Goal: Task Accomplishment & Management: Manage account settings

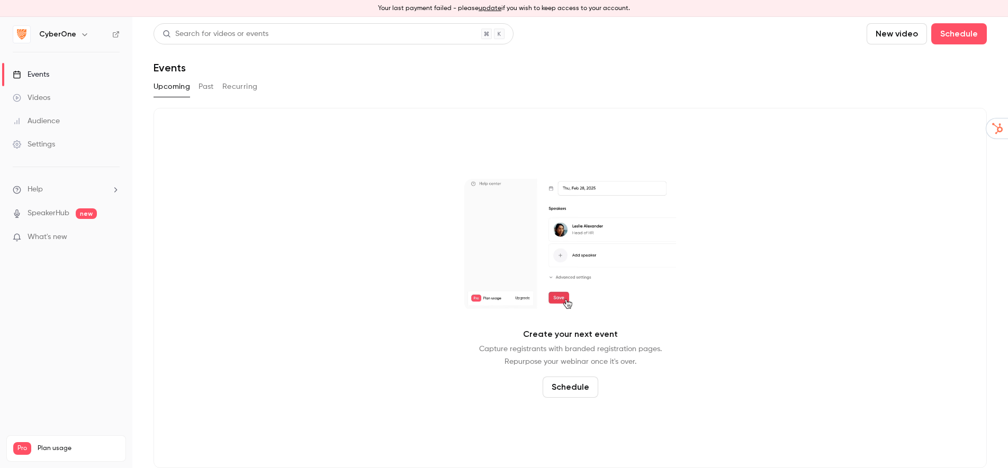
click at [59, 31] on h6 "CyberOne" at bounding box center [57, 34] width 37 height 11
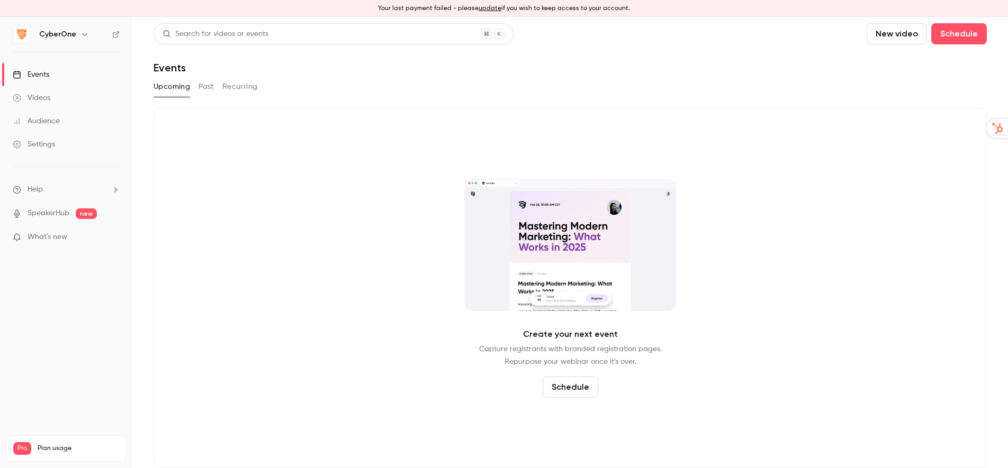
click at [84, 33] on icon "button" at bounding box center [84, 34] width 8 height 8
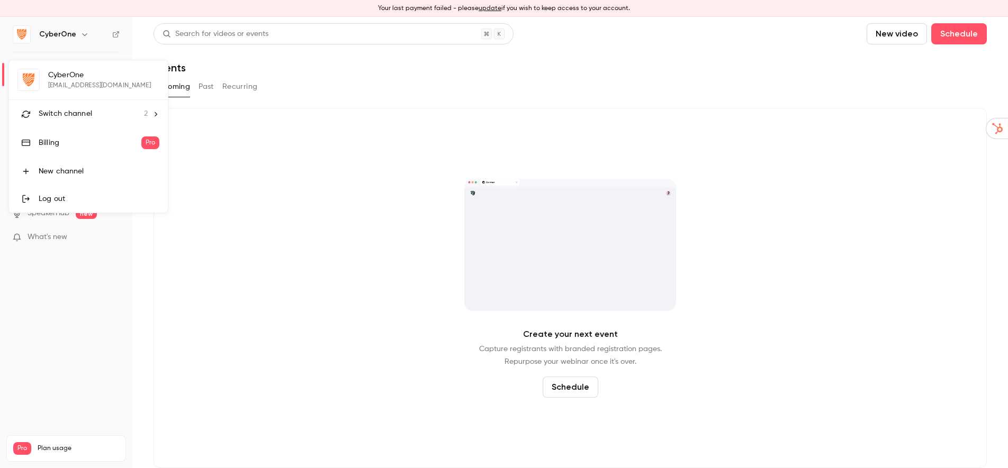
click at [146, 115] on span "2" at bounding box center [146, 113] width 4 height 11
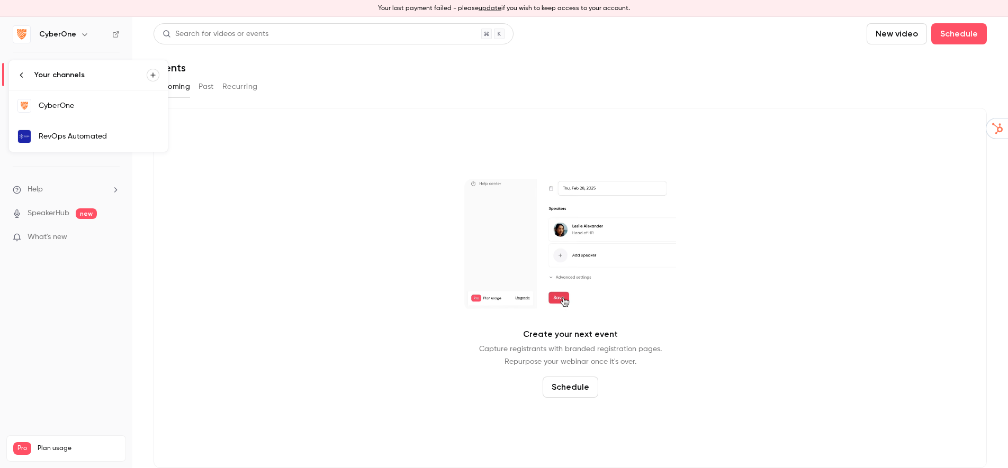
click at [126, 140] on div "RevOps Automated" at bounding box center [99, 136] width 121 height 11
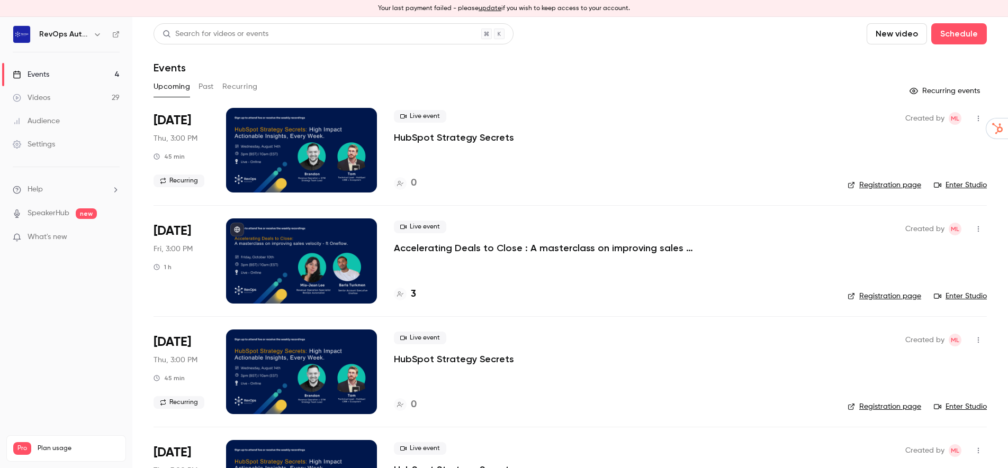
click at [236, 86] on button "Recurring" at bounding box center [239, 86] width 35 height 17
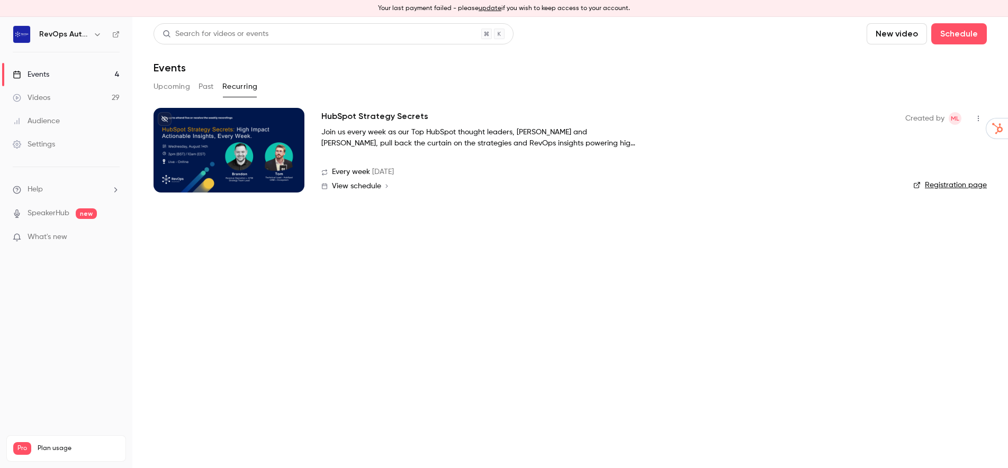
click at [975, 118] on icon "button" at bounding box center [978, 118] width 8 height 7
click at [917, 174] on div "Delete" at bounding box center [937, 173] width 80 height 11
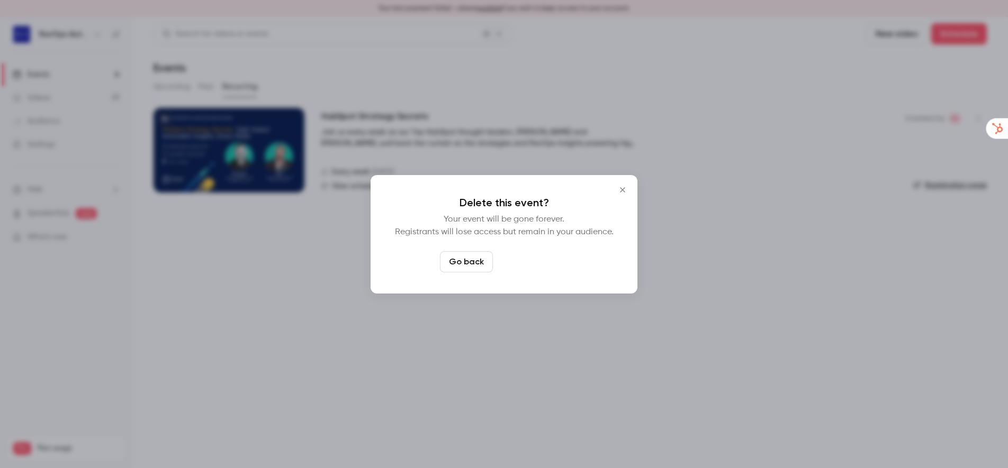
click at [538, 261] on button "Delete event" at bounding box center [532, 261] width 71 height 21
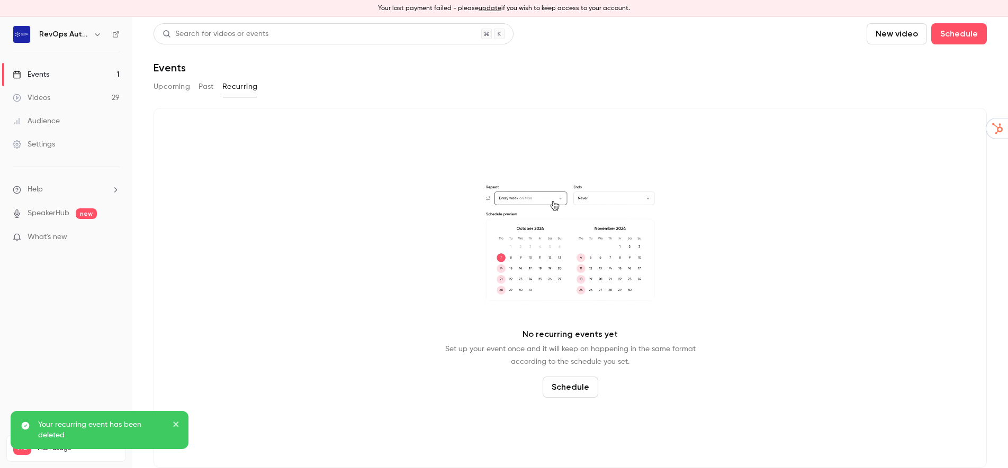
click at [160, 82] on button "Upcoming" at bounding box center [171, 86] width 37 height 17
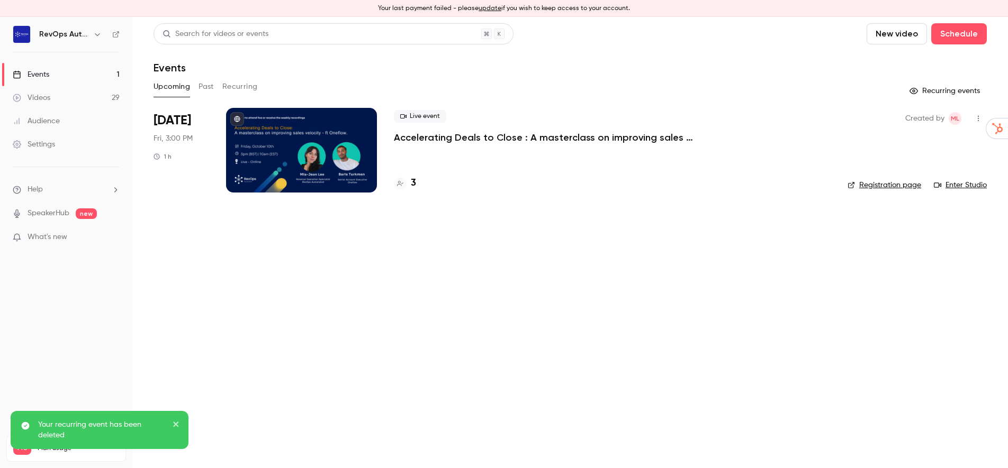
click at [523, 137] on p "Accelerating Deals to Close : A masterclass on improving sales velocity - ft On…" at bounding box center [553, 137] width 318 height 13
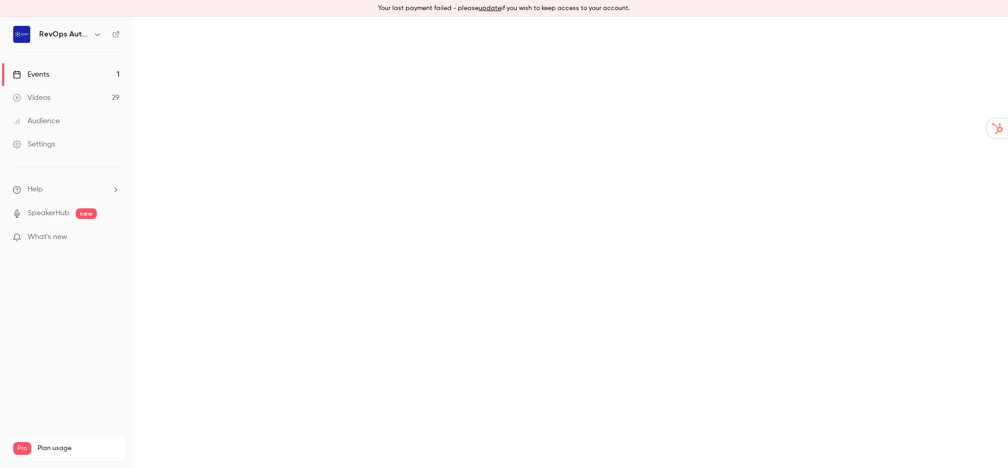
drag, startPoint x: 381, startPoint y: 8, endPoint x: 704, endPoint y: 8, distance: 323.9
click at [704, 8] on div "Your last payment failed - please update if you wish to keep access to your acc…" at bounding box center [504, 8] width 1008 height 17
click at [544, 170] on main at bounding box center [569, 242] width 875 height 451
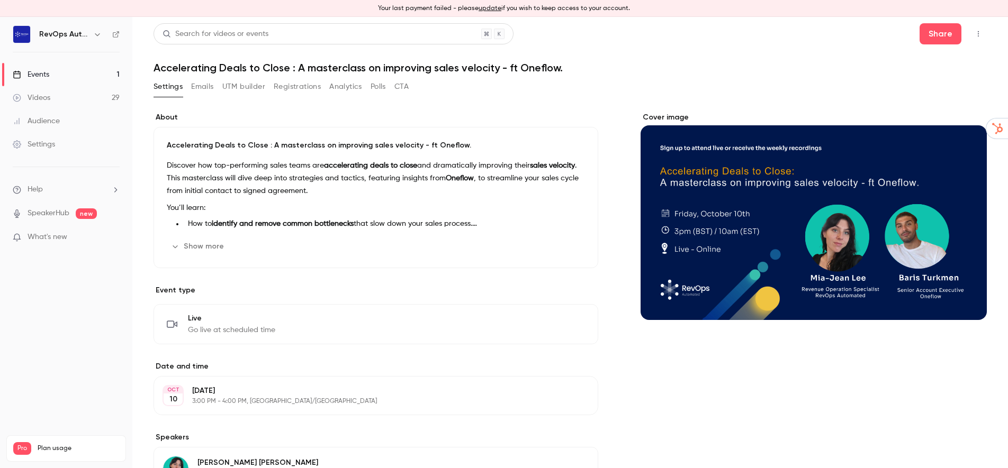
click at [299, 86] on button "Registrations" at bounding box center [297, 86] width 47 height 17
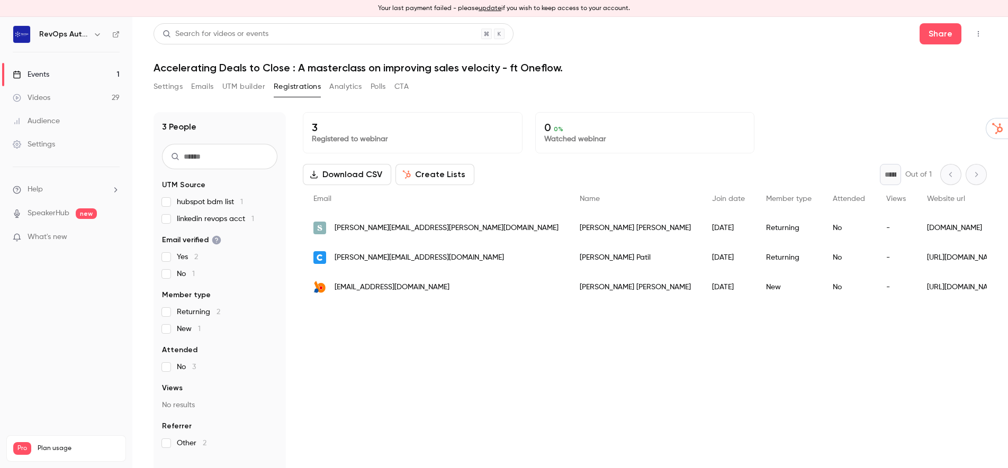
click at [916, 227] on div "[DOMAIN_NAME]" at bounding box center [963, 228] width 94 height 30
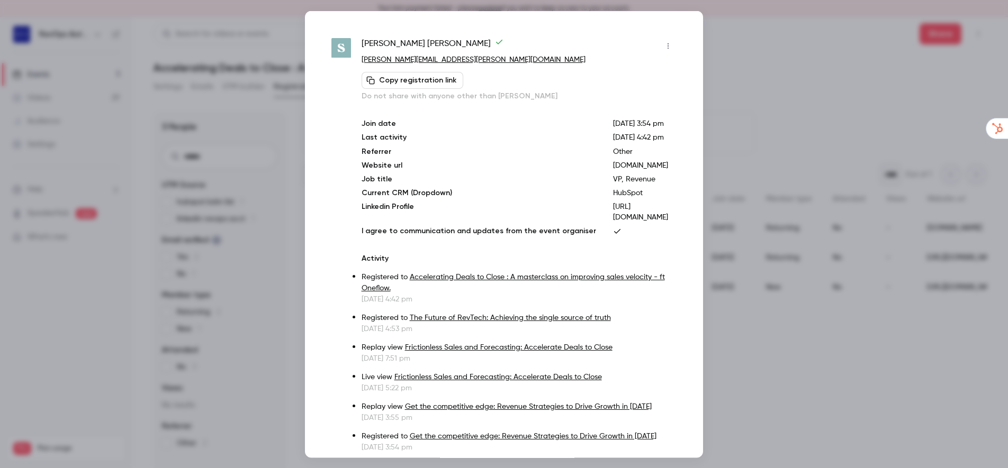
click at [779, 62] on div at bounding box center [504, 234] width 1008 height 468
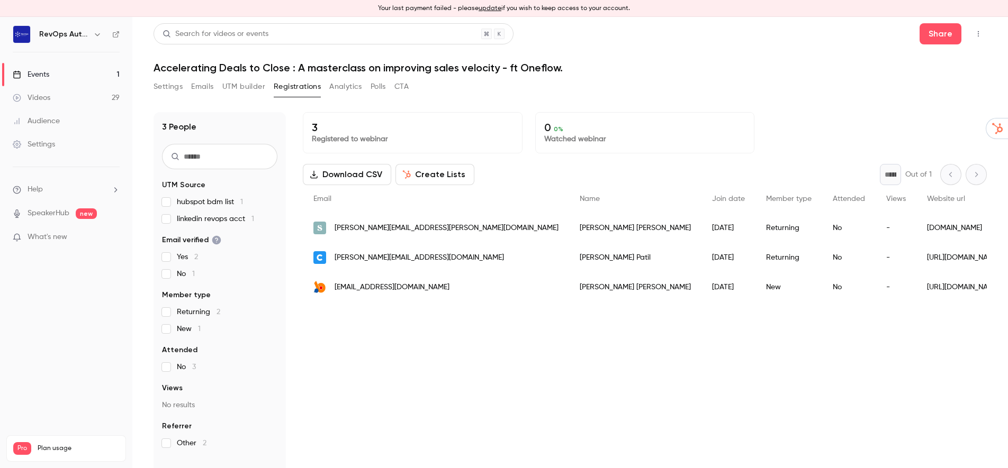
click at [916, 258] on div "[URL][DOMAIN_NAME]" at bounding box center [963, 258] width 94 height 30
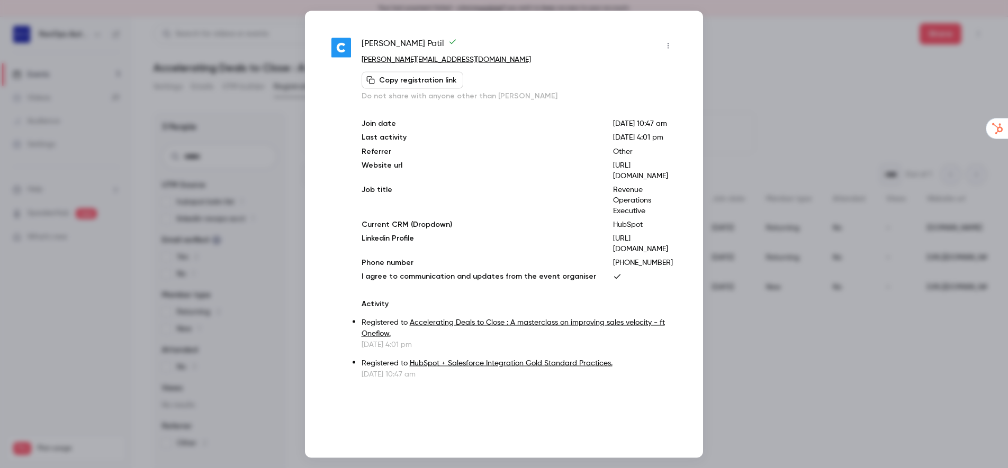
click at [800, 75] on div at bounding box center [504, 234] width 1008 height 468
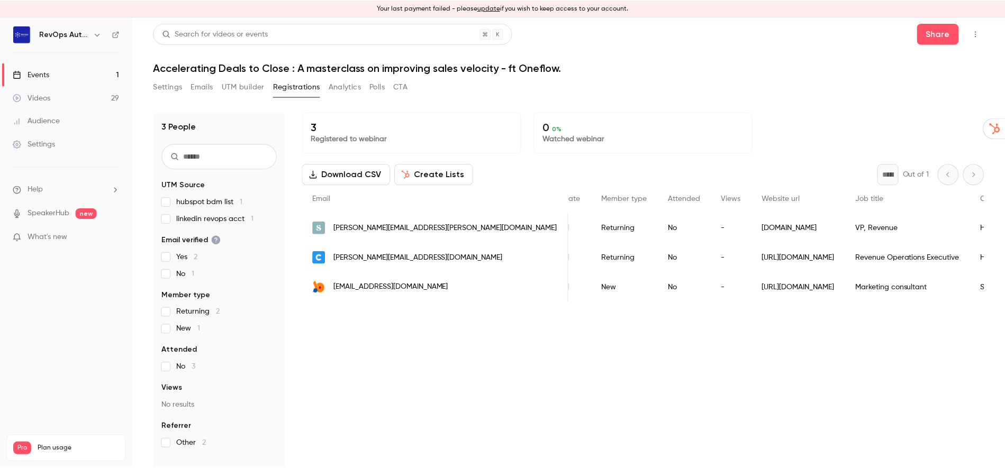
scroll to position [0, 207]
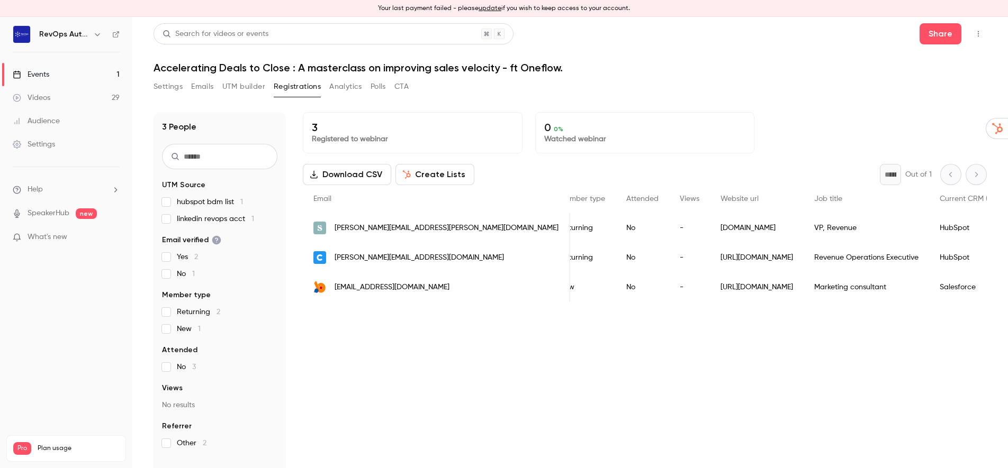
click at [710, 288] on div "[URL][DOMAIN_NAME]" at bounding box center [757, 288] width 94 height 30
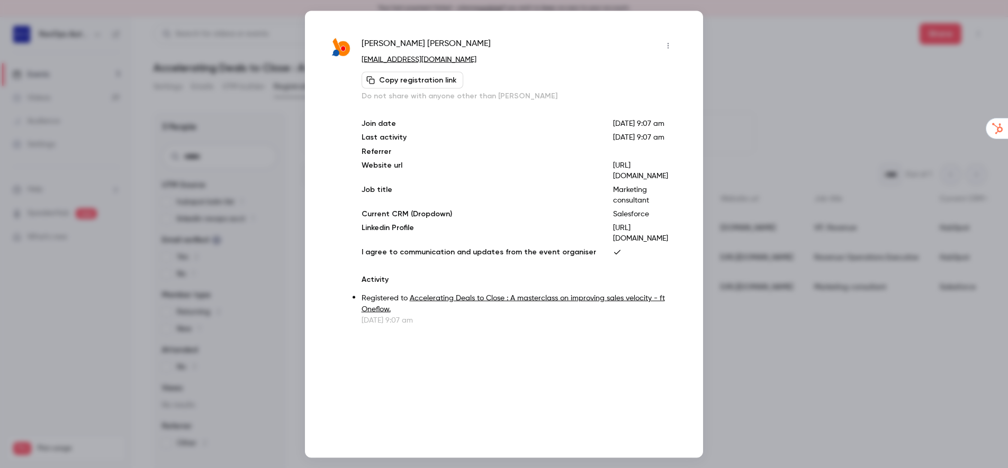
click at [784, 93] on div at bounding box center [504, 234] width 1008 height 468
